Goal: Task Accomplishment & Management: Manage account settings

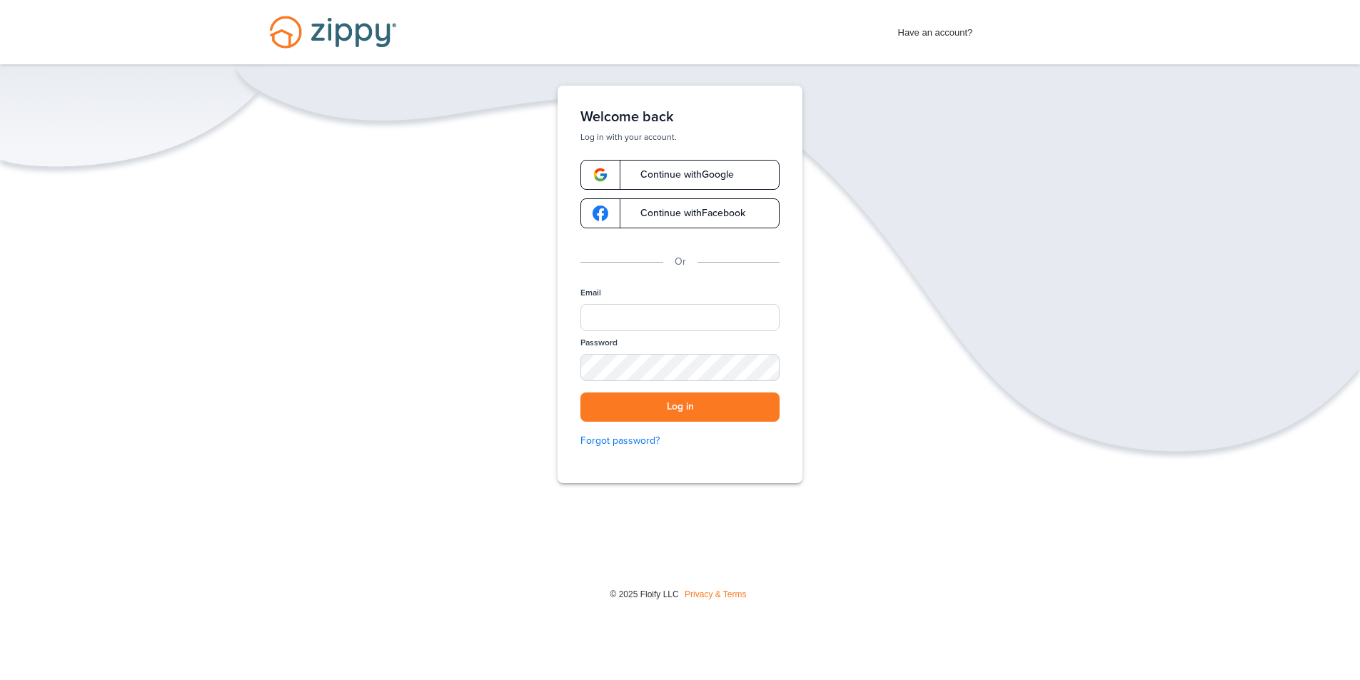
click at [619, 303] on div "Email" at bounding box center [679, 312] width 199 height 50
click at [622, 313] on input "Email" at bounding box center [679, 317] width 199 height 27
type input "**********"
click at [762, 365] on div "SHOW" at bounding box center [761, 369] width 31 height 14
click at [610, 401] on button "Log in" at bounding box center [679, 407] width 199 height 29
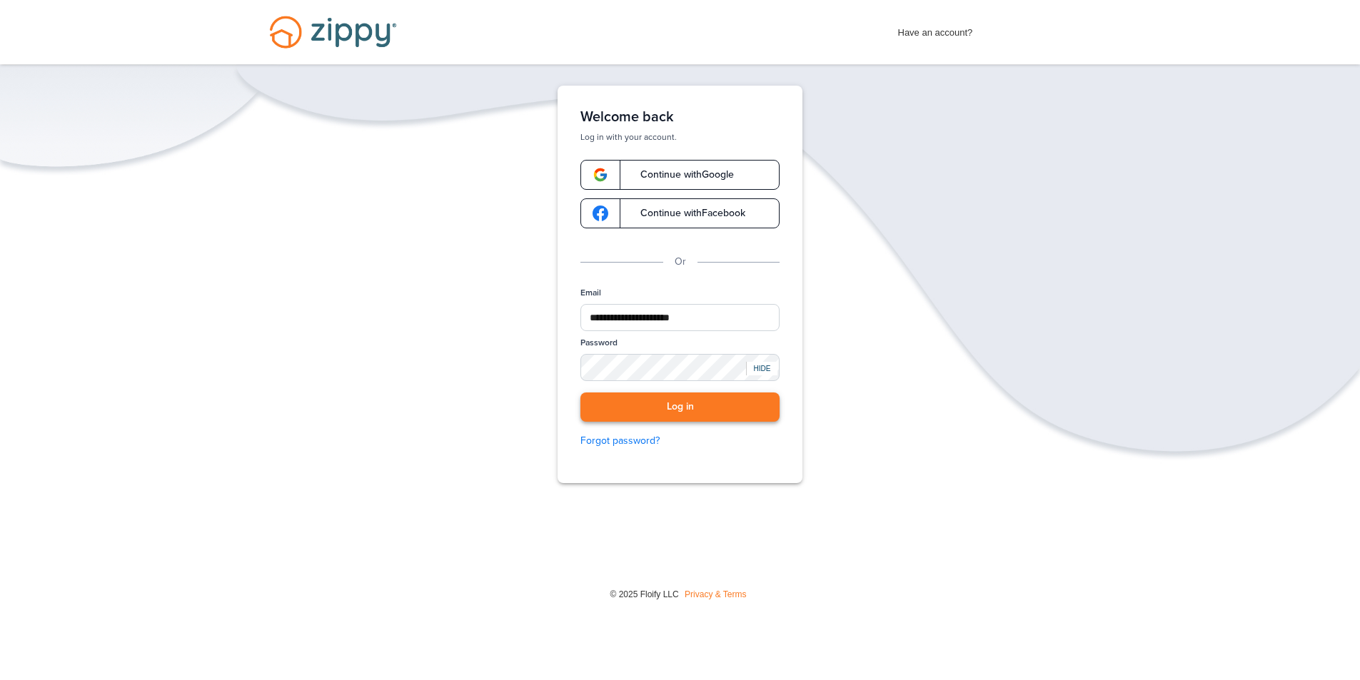
click at [610, 402] on button "Log in" at bounding box center [679, 407] width 199 height 29
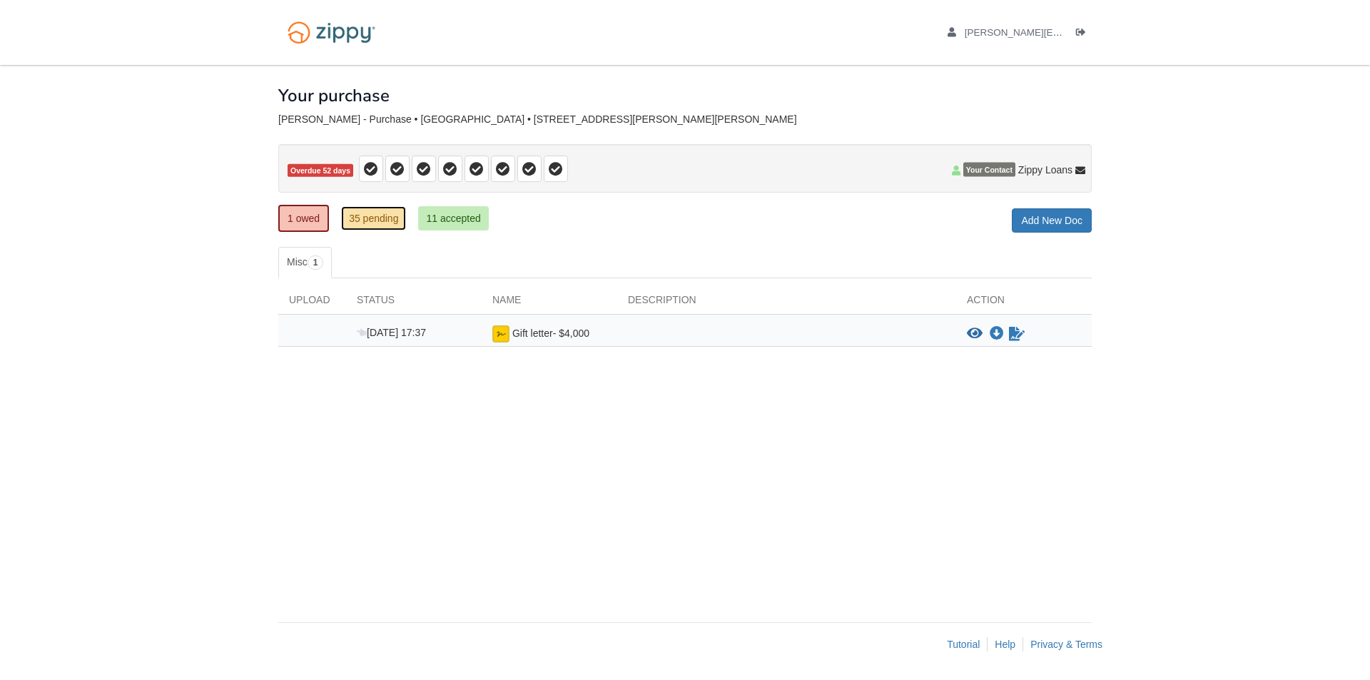
click at [384, 216] on link "35 pending" at bounding box center [373, 218] width 65 height 24
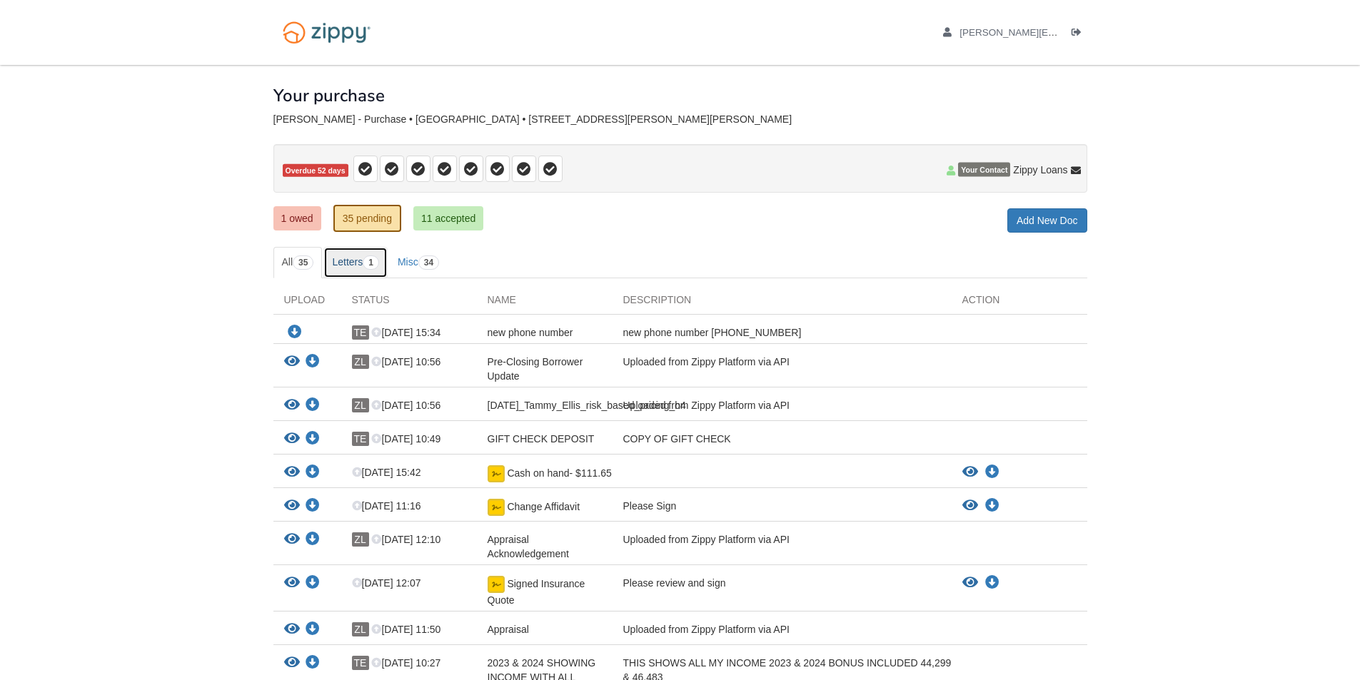
click at [360, 262] on link "Letters 1" at bounding box center [355, 262] width 64 height 31
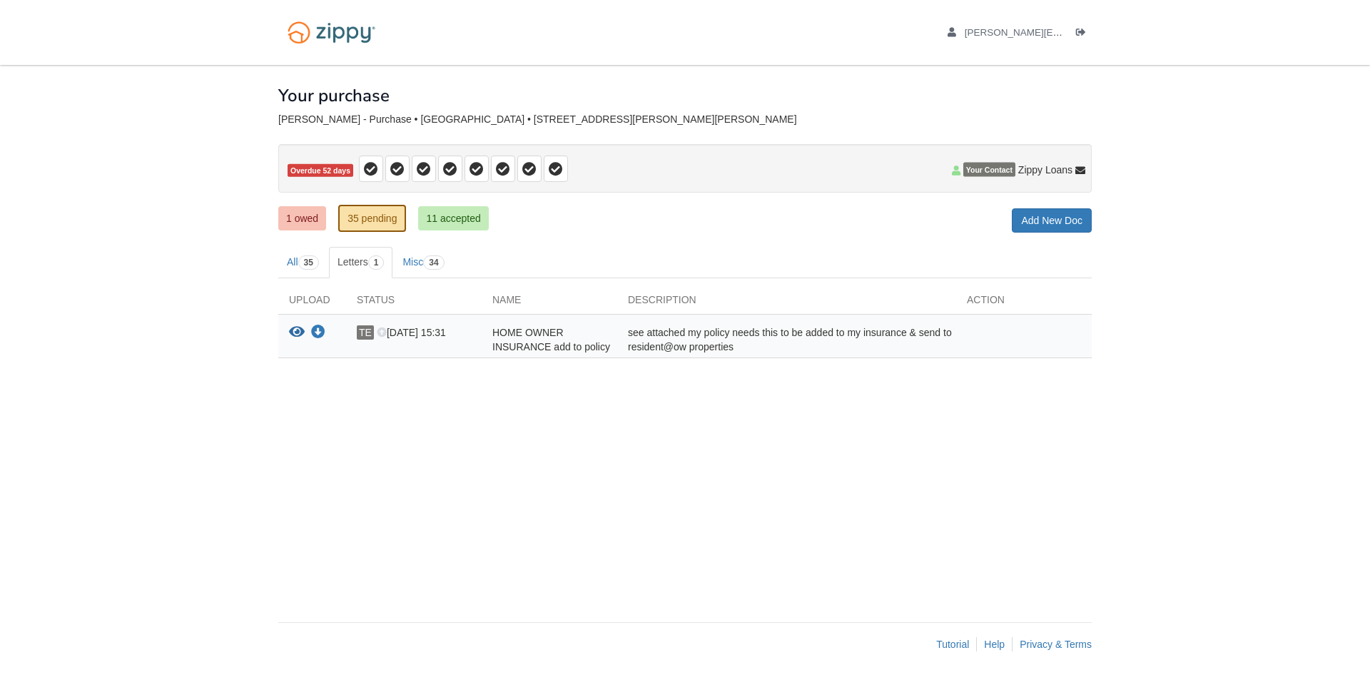
click at [692, 347] on div "see attached my policy needs this to be added to my insurance & send to residen…" at bounding box center [786, 339] width 339 height 29
click at [688, 348] on div "see attached my policy needs this to be added to my insurance & send to residen…" at bounding box center [786, 339] width 339 height 29
click at [737, 347] on div "see attached my policy needs this to be added to my insurance & send to residen…" at bounding box center [786, 339] width 339 height 29
click at [293, 327] on icon "View HOME OWNER INSURANCE add to policy" at bounding box center [297, 332] width 16 height 14
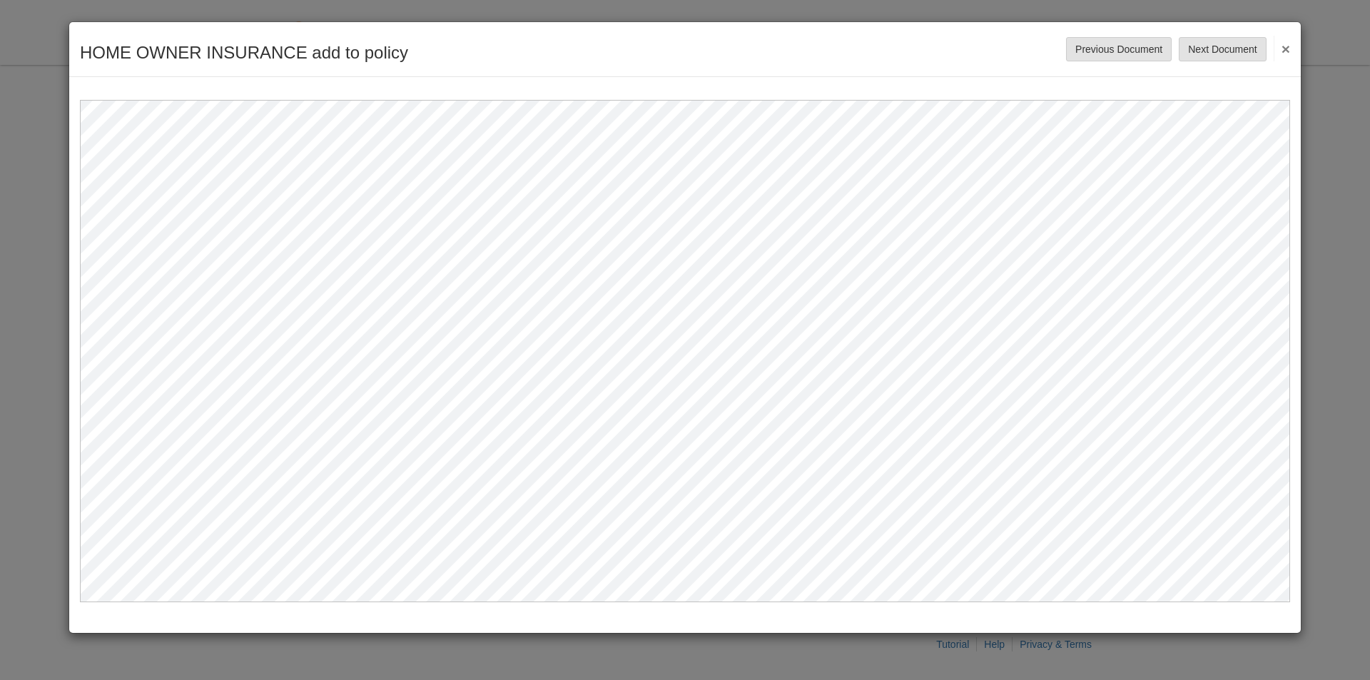
click at [1283, 49] on button "×" at bounding box center [1282, 49] width 16 height 26
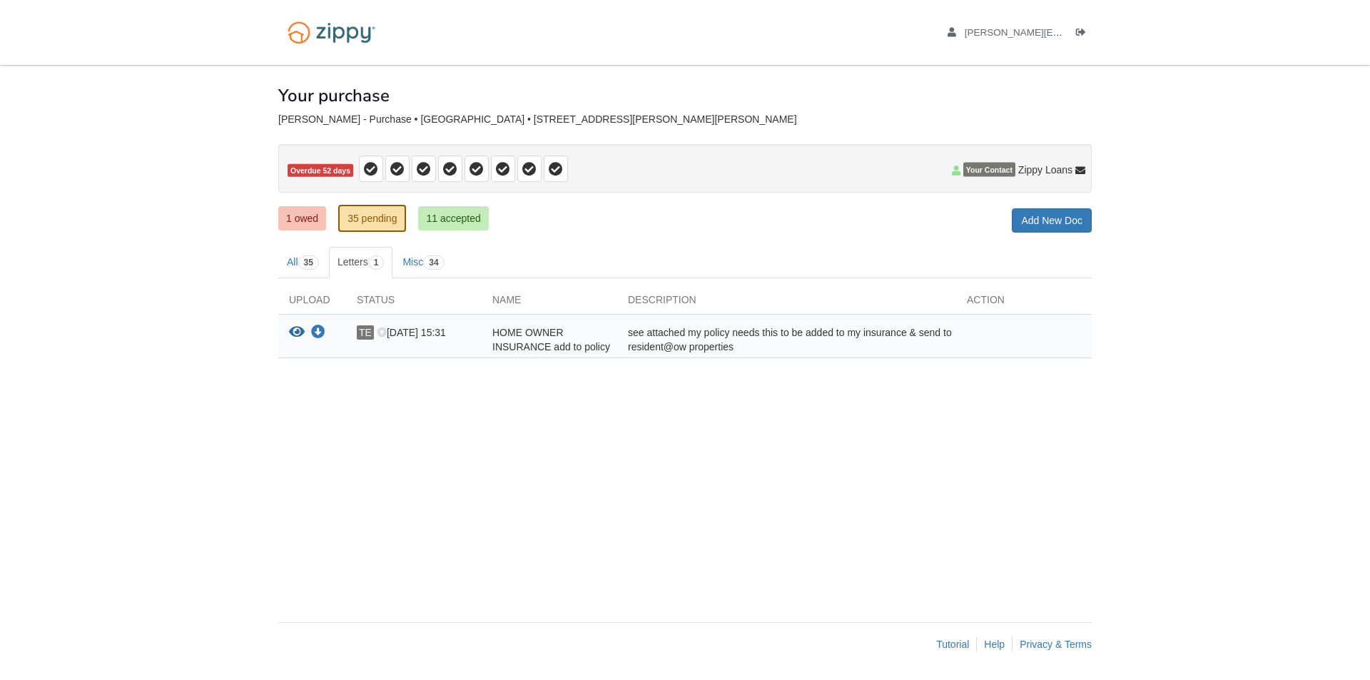
drag, startPoint x: 727, startPoint y: 348, endPoint x: 781, endPoint y: 369, distance: 57.7
click at [779, 366] on div "Upload Status Name Description Action Download your document TE [DATE] 15:34 ne…" at bounding box center [685, 325] width 814 height 94
click at [292, 330] on icon "View HOME OWNER INSURANCE add to policy" at bounding box center [297, 332] width 16 height 14
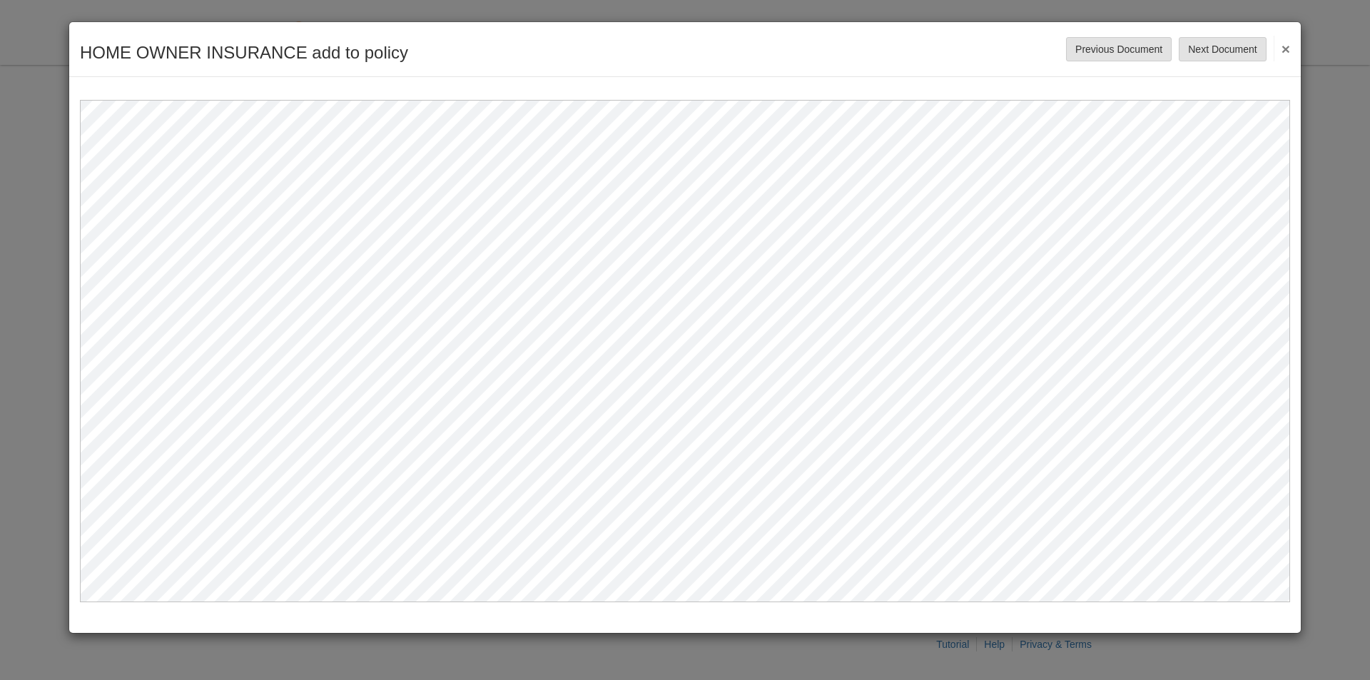
click at [1287, 49] on button "×" at bounding box center [1282, 49] width 16 height 26
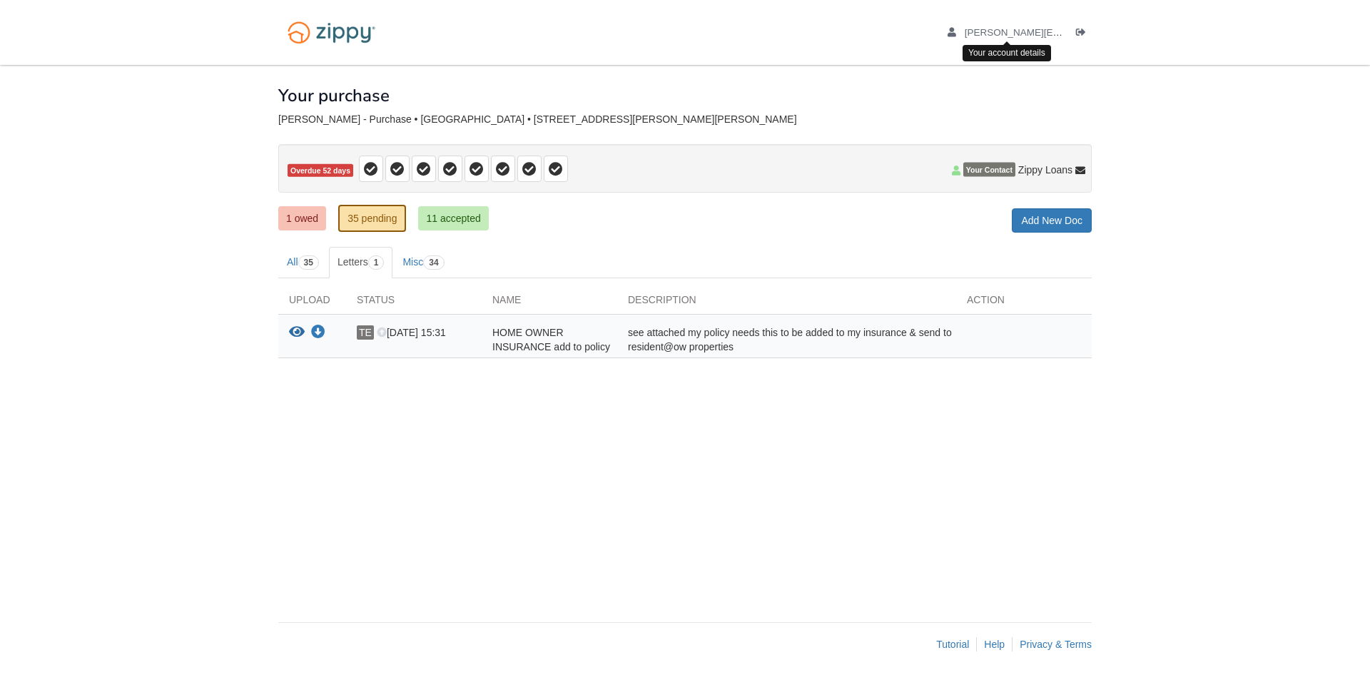
drag, startPoint x: 1029, startPoint y: 34, endPoint x: 1002, endPoint y: 51, distance: 31.7
click at [1002, 51] on div "Your account details" at bounding box center [1007, 53] width 88 height 16
click at [1078, 32] on icon "Log out" at bounding box center [1081, 33] width 10 height 10
